Goal: Task Accomplishment & Management: Manage account settings

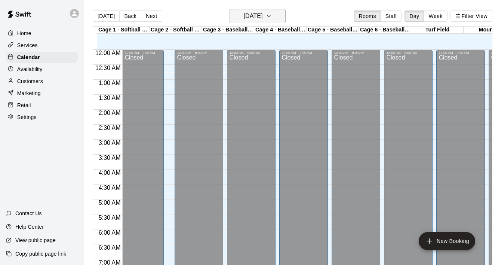
click at [251, 18] on h6 "Saturday Oct 11" at bounding box center [252, 16] width 19 height 10
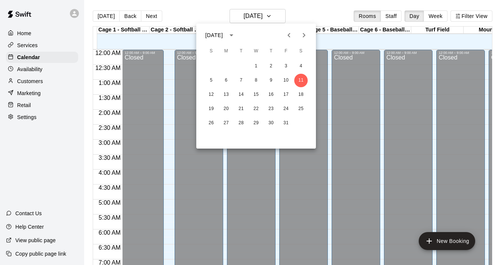
click at [61, 62] on div at bounding box center [247, 132] width 495 height 265
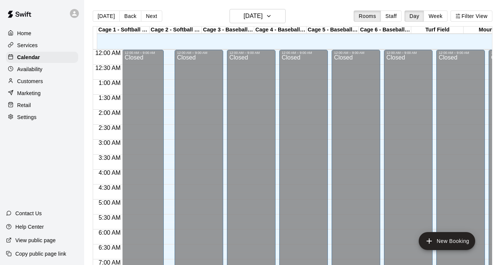
click at [60, 67] on div "Availability" at bounding box center [42, 69] width 72 height 11
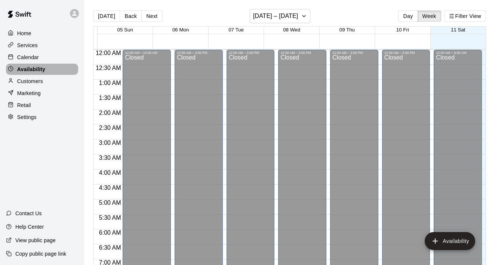
click at [36, 70] on p "Availability" at bounding box center [31, 68] width 28 height 7
